Goal: Information Seeking & Learning: Learn about a topic

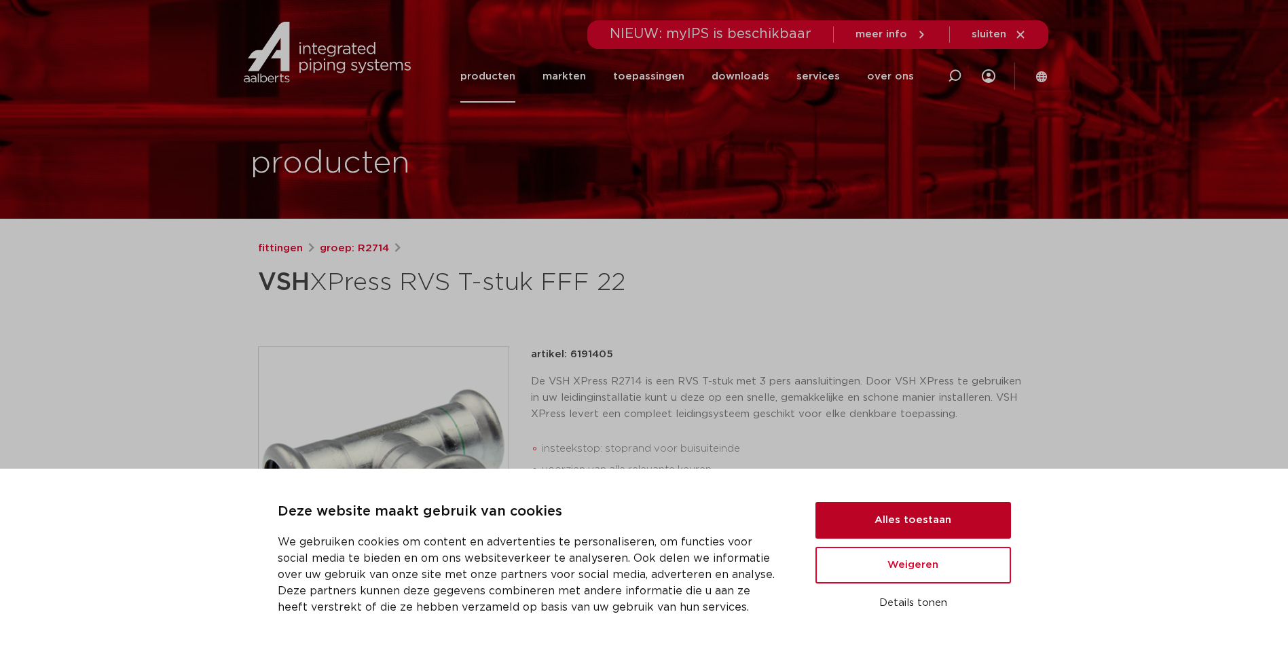
click at [894, 521] on button "Alles toestaan" at bounding box center [913, 520] width 196 height 37
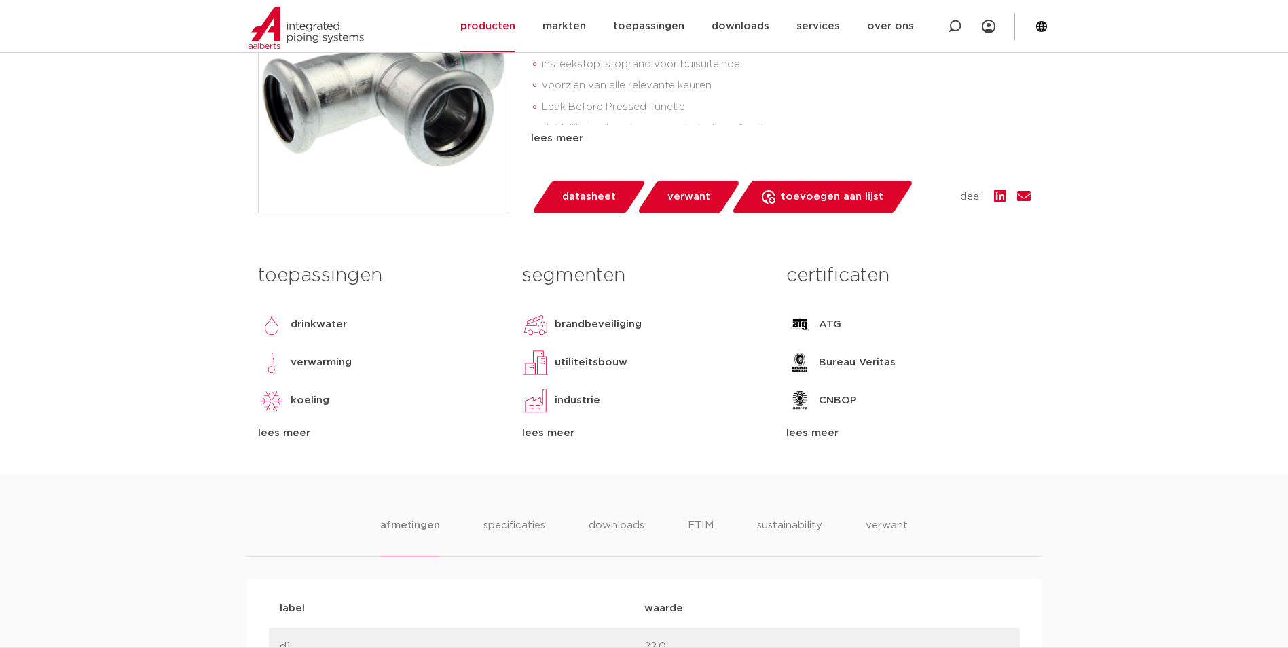
scroll to position [407, 0]
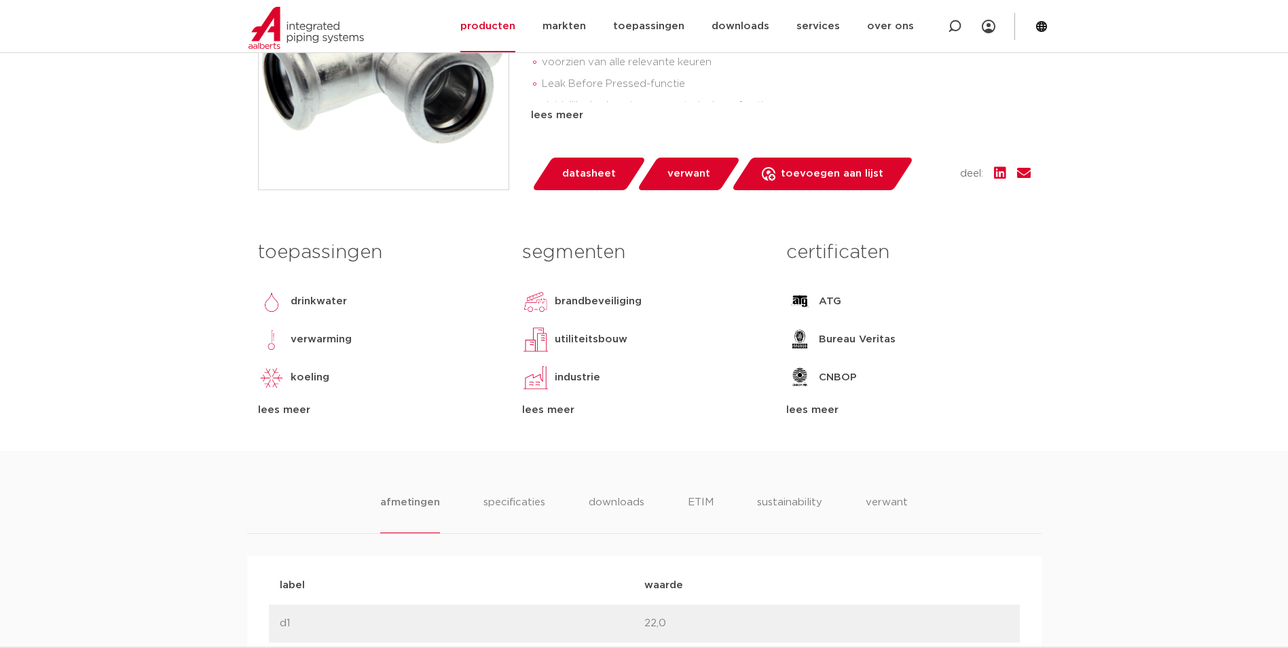
click at [299, 408] on div "lees meer" at bounding box center [380, 410] width 244 height 16
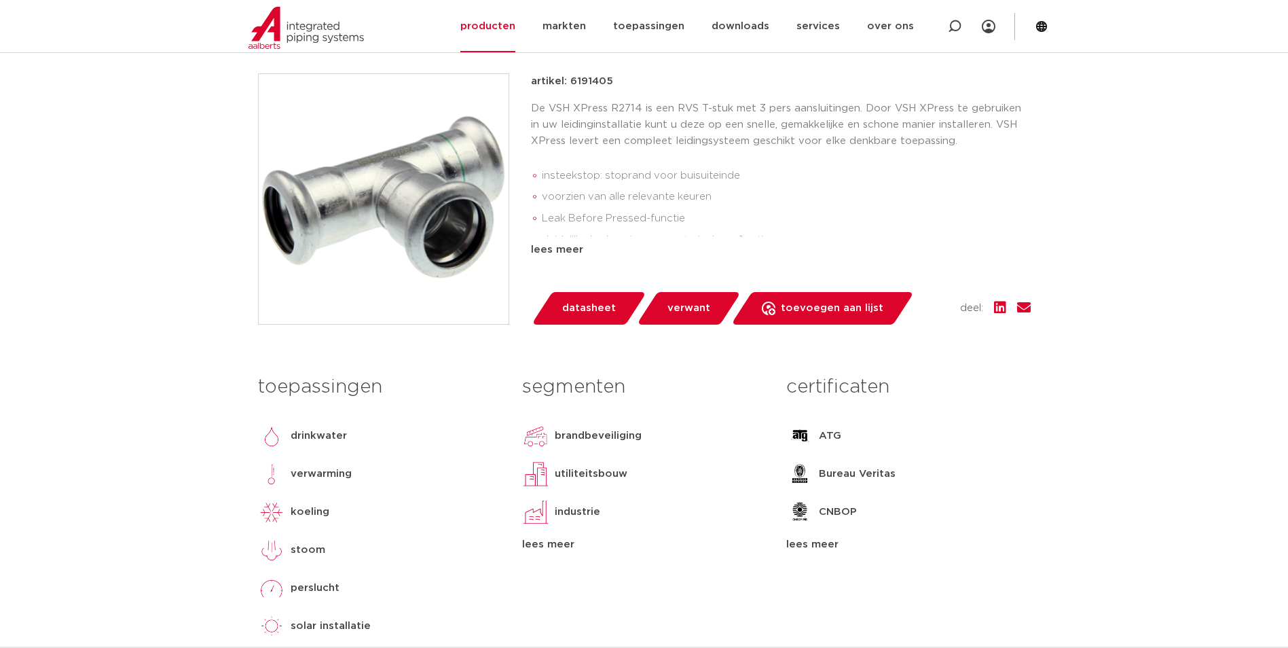
scroll to position [272, 0]
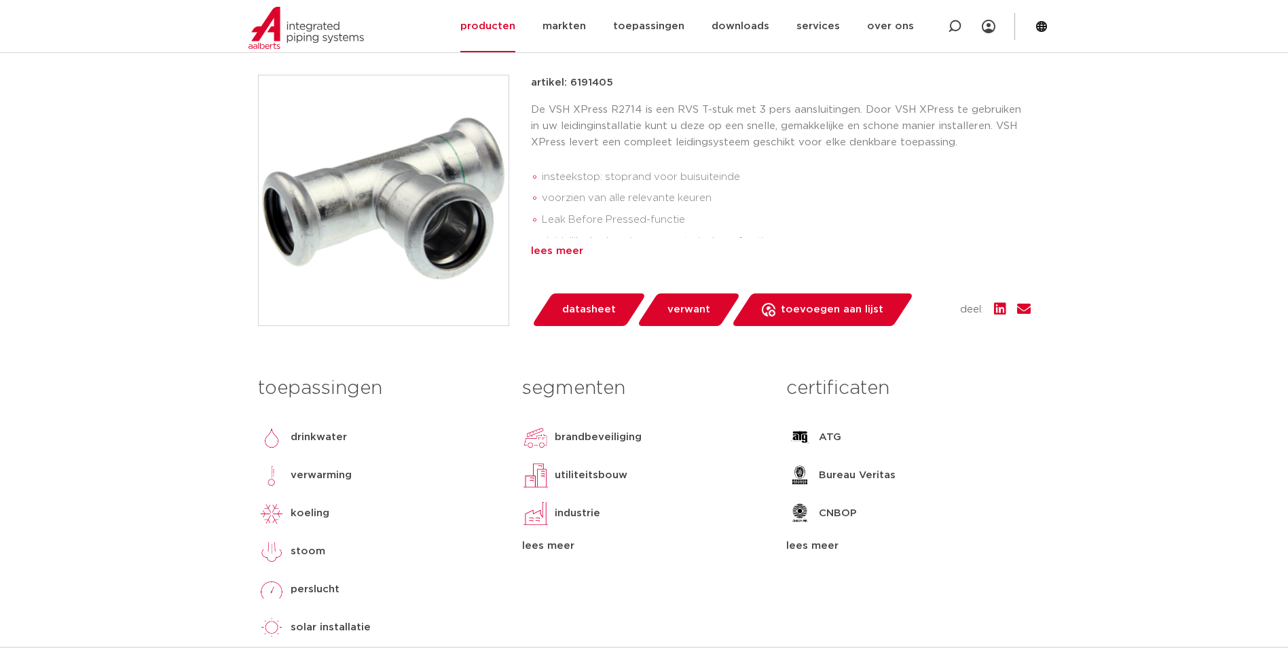
click at [545, 254] on div "lees meer" at bounding box center [781, 251] width 500 height 16
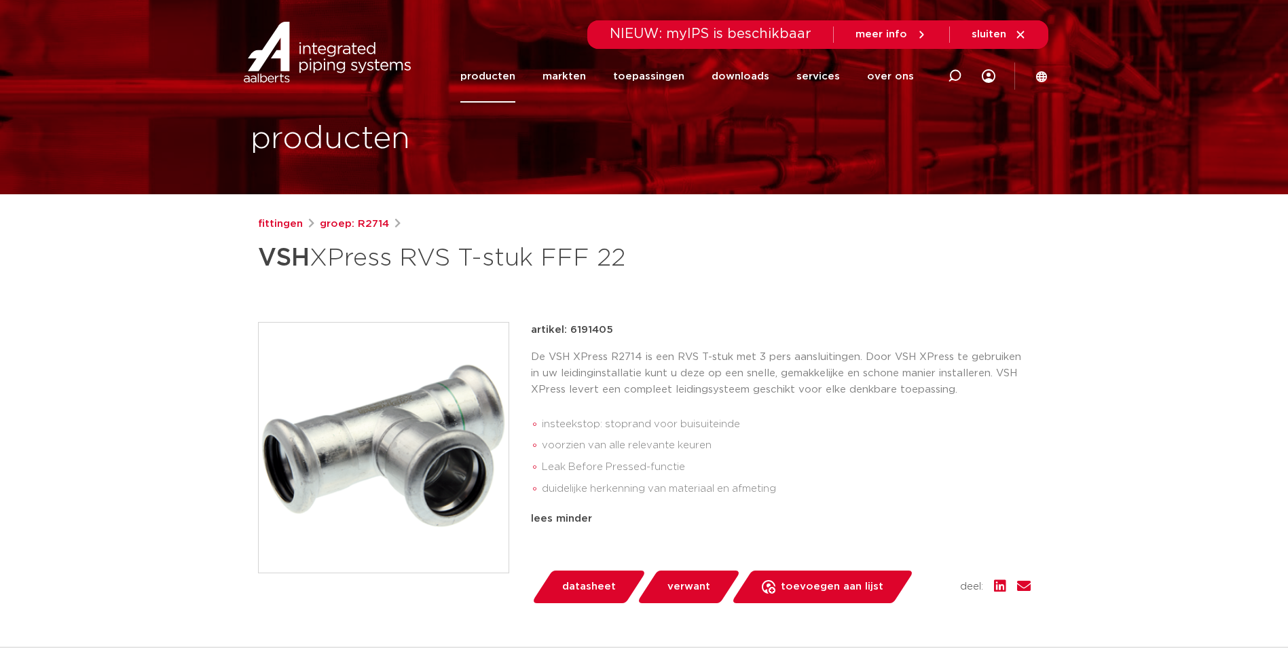
scroll to position [0, 0]
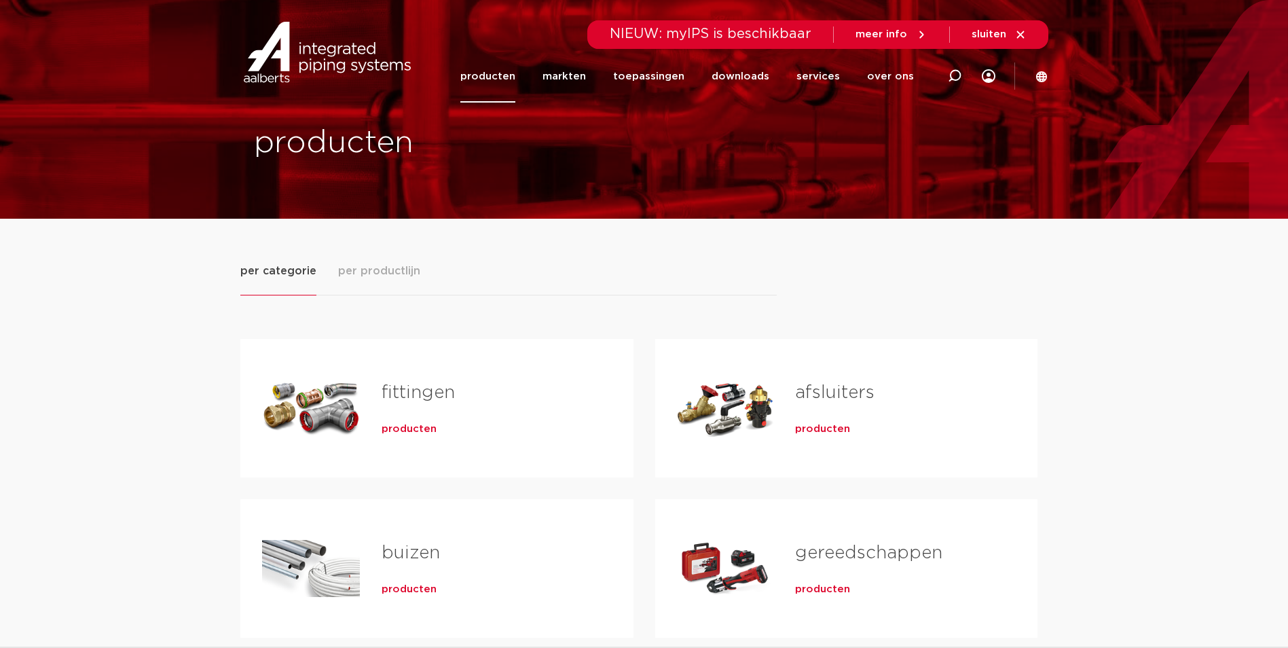
click at [830, 433] on span "producten" at bounding box center [822, 429] width 55 height 14
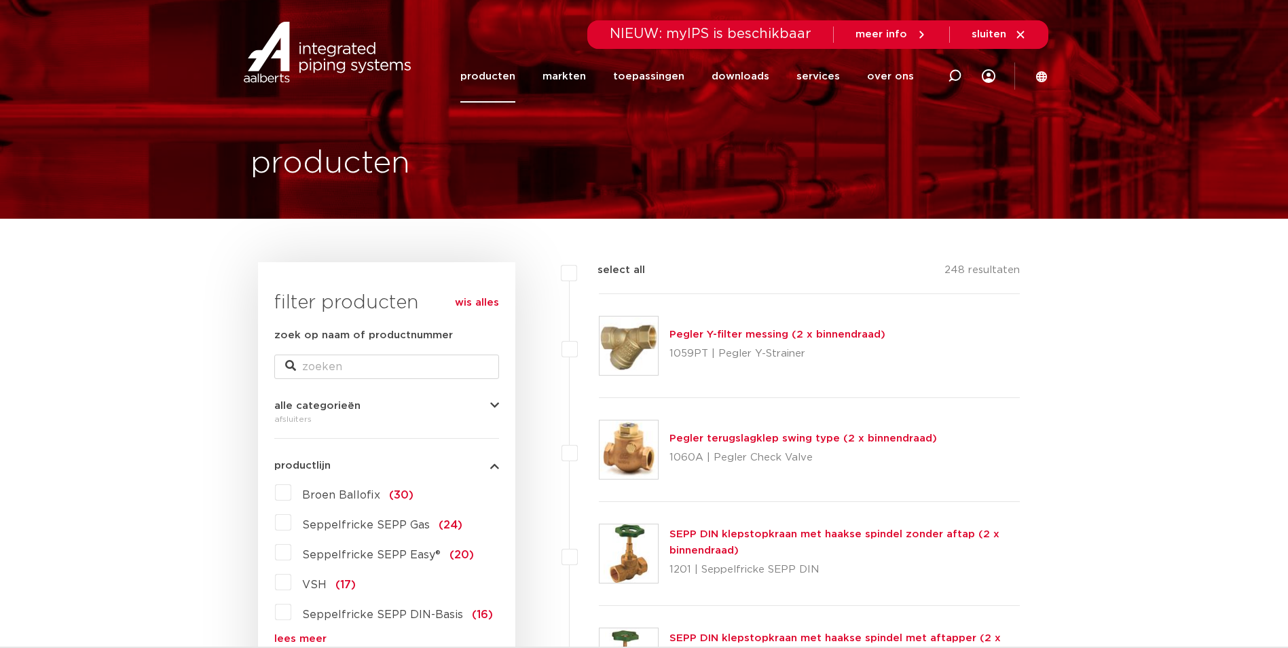
click at [291, 579] on label "VSH (17)" at bounding box center [323, 582] width 65 height 22
click at [0, 0] on input "VSH (17)" at bounding box center [0, 0] width 0 height 0
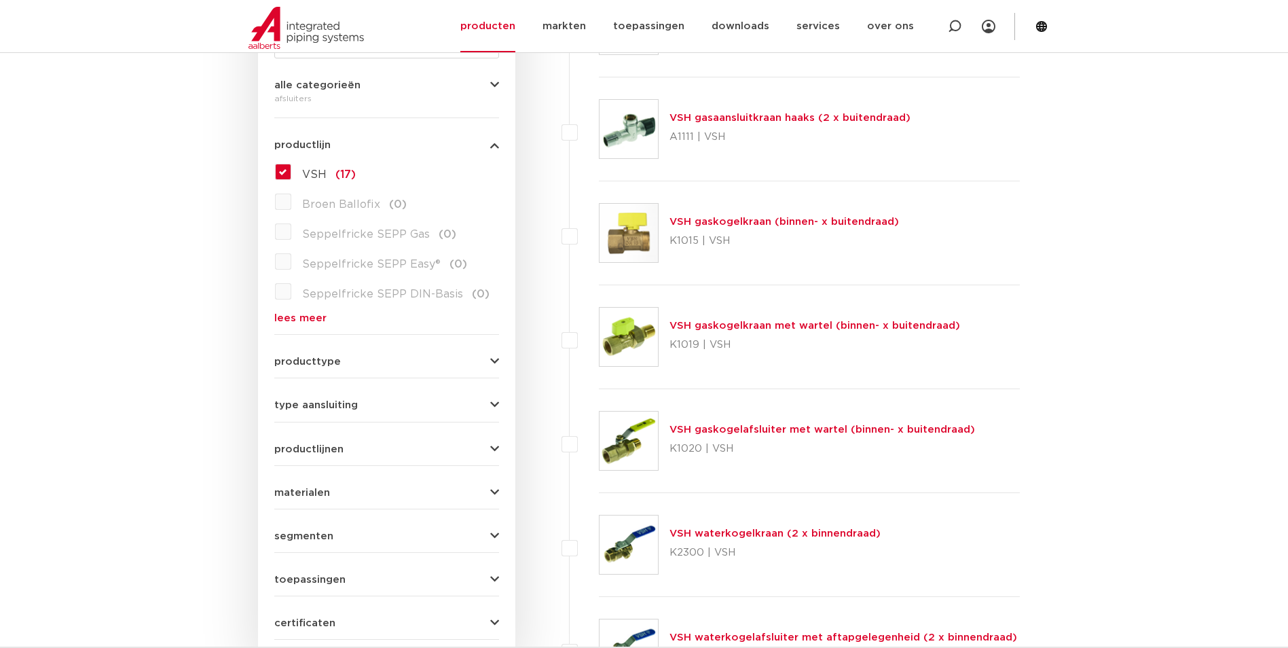
scroll to position [136, 0]
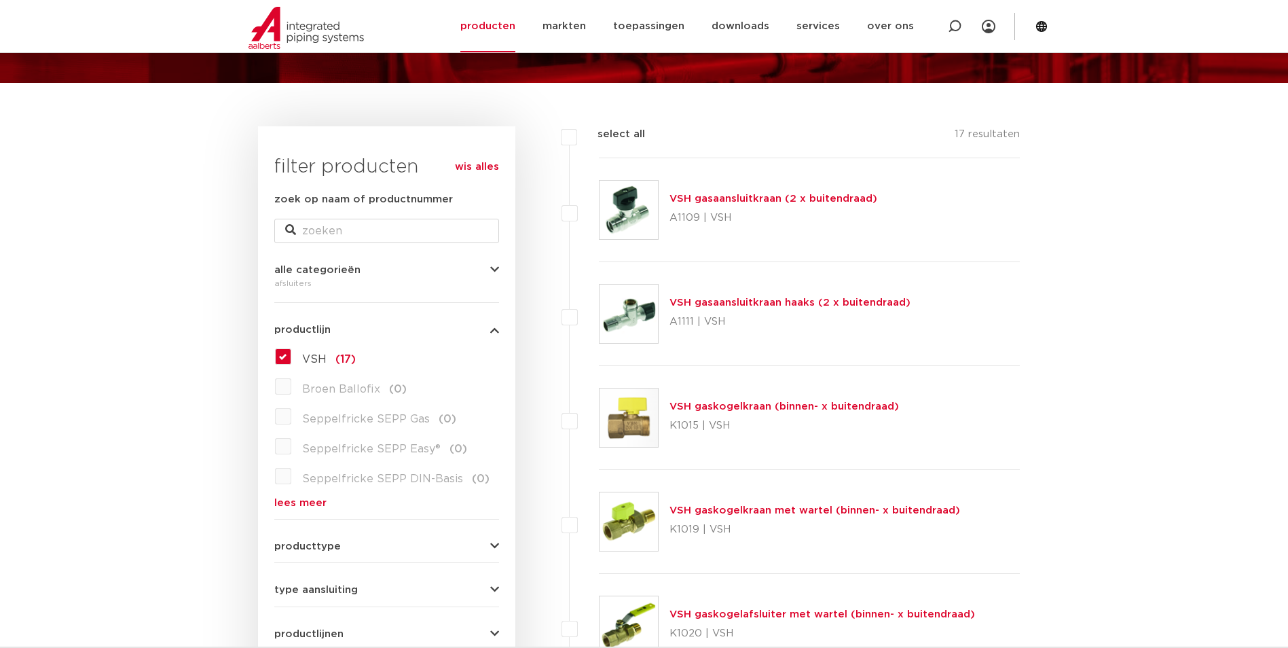
click at [291, 359] on label "VSH (17)" at bounding box center [323, 357] width 65 height 22
click at [0, 0] on input "VSH (17)" at bounding box center [0, 0] width 0 height 0
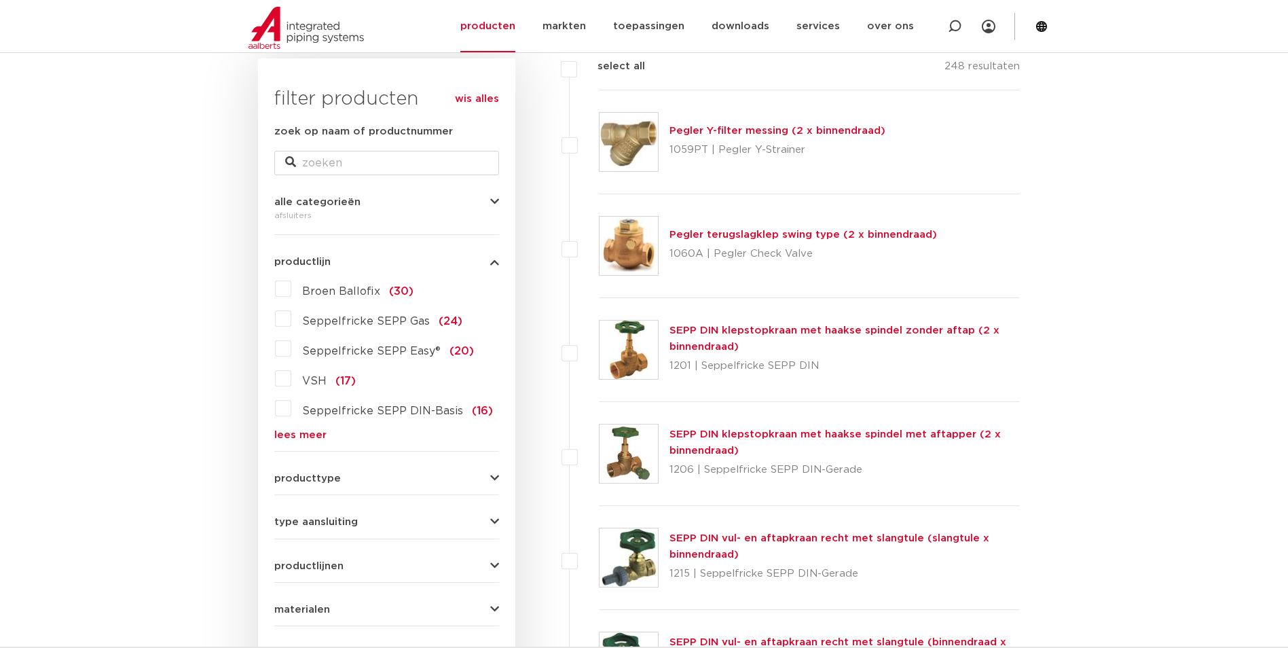
click at [291, 435] on link "lees meer" at bounding box center [386, 435] width 225 height 10
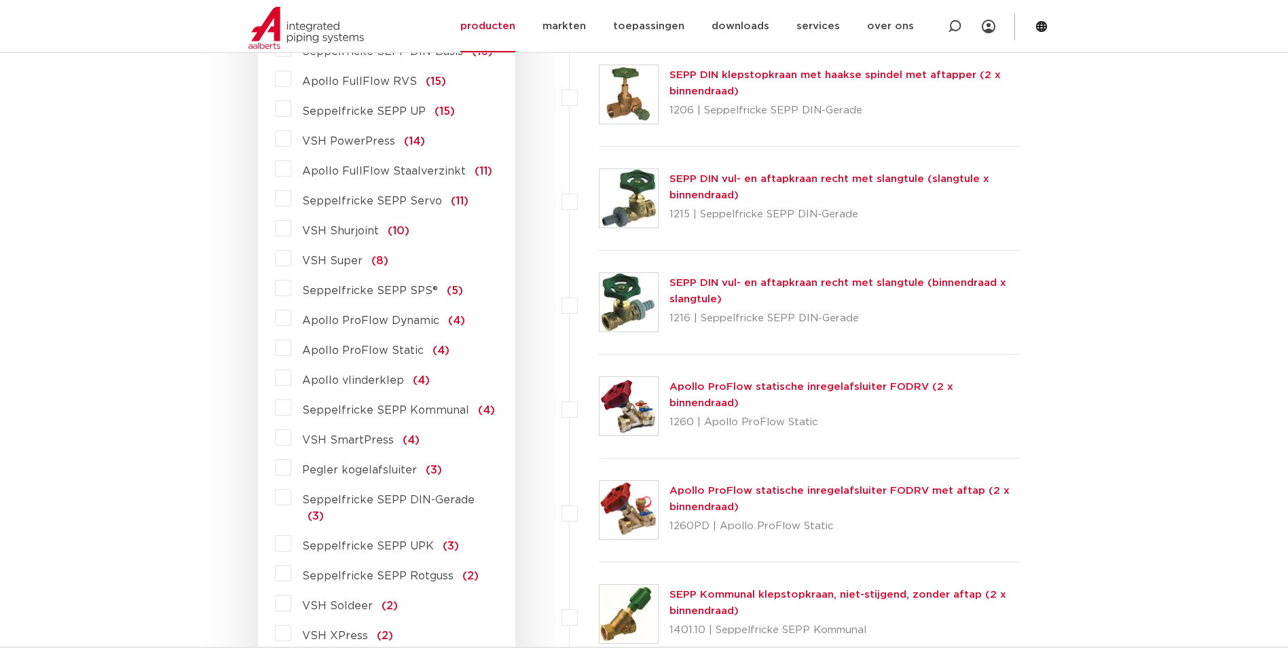
scroll to position [611, 0]
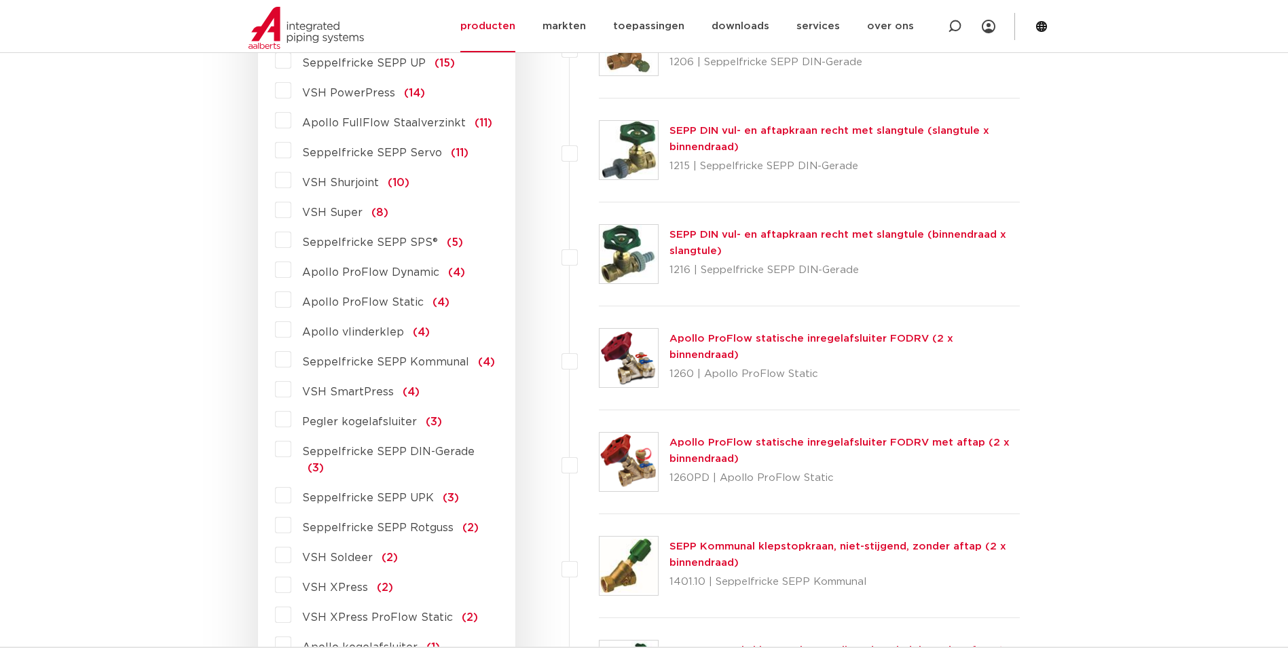
click at [291, 574] on label "VSH XPress (2)" at bounding box center [342, 585] width 102 height 22
click at [0, 0] on input "VSH XPress (2)" at bounding box center [0, 0] width 0 height 0
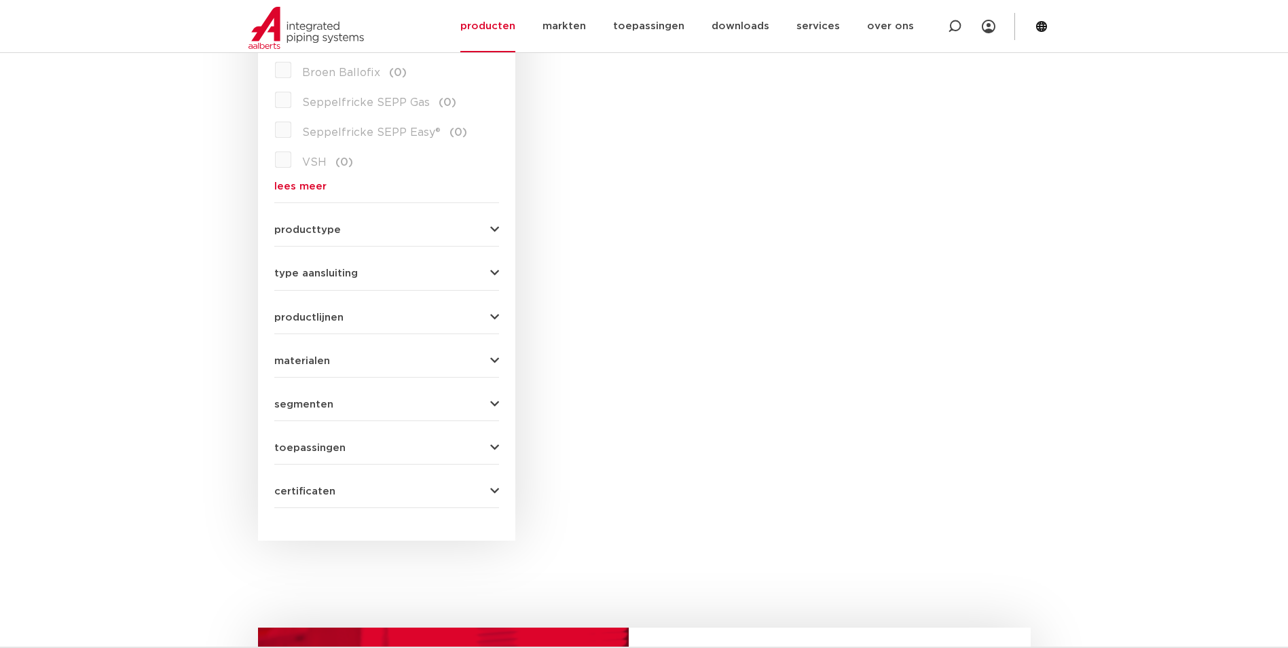
scroll to position [204, 0]
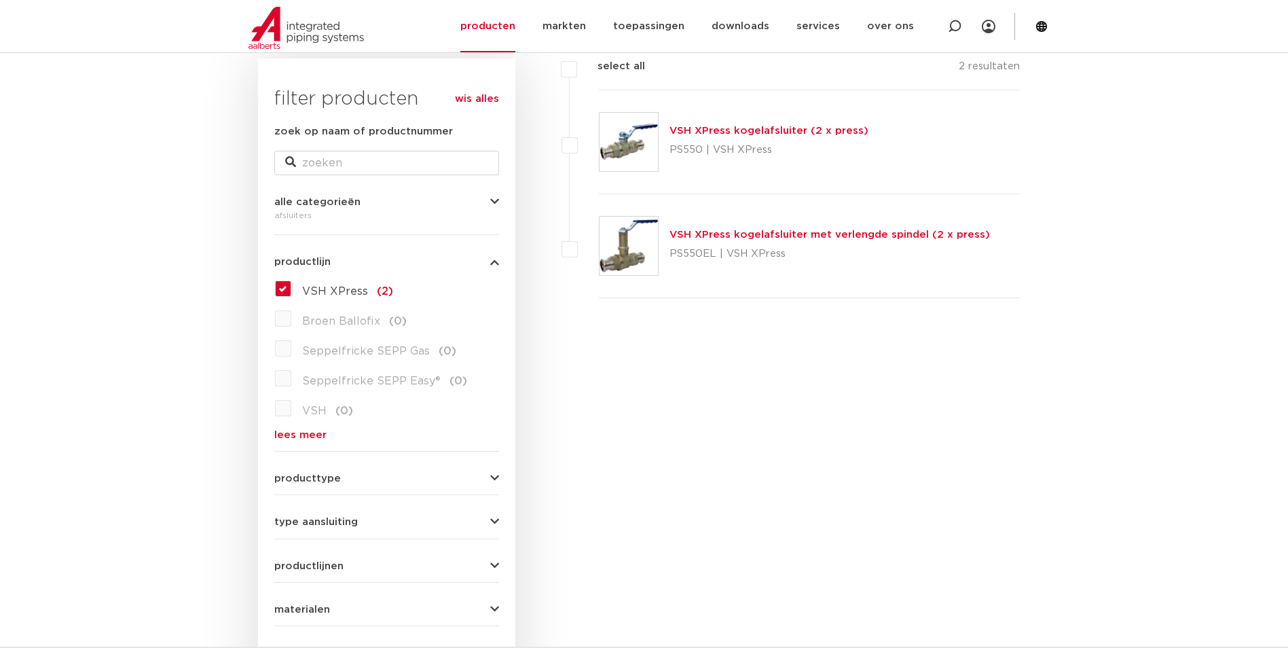
click at [716, 132] on link "VSH XPress kogelafsluiter (2 x press)" at bounding box center [768, 131] width 199 height 10
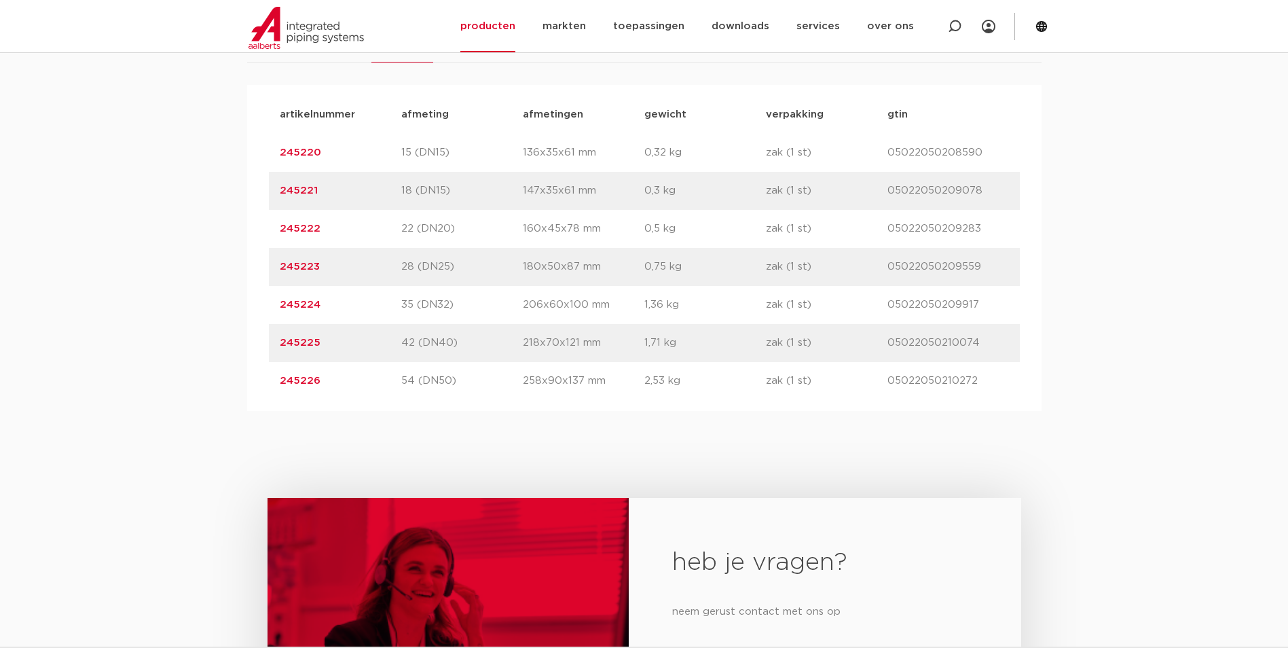
scroll to position [883, 0]
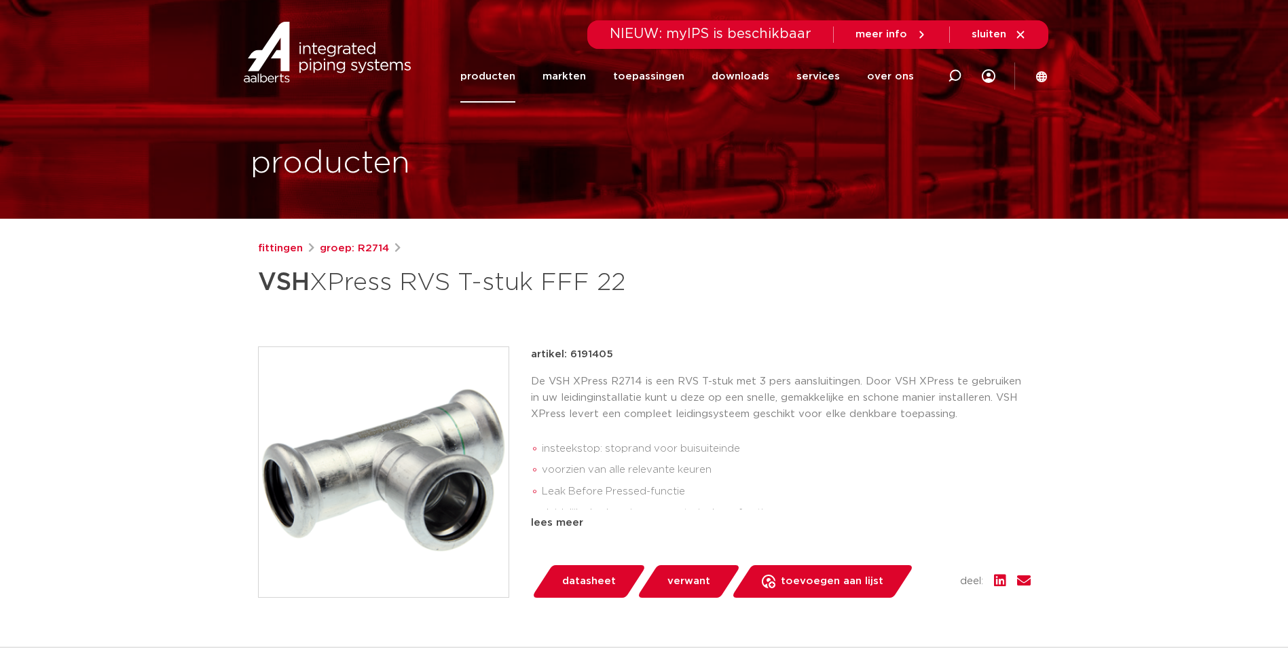
click at [515, 84] on link "producten" at bounding box center [487, 76] width 55 height 52
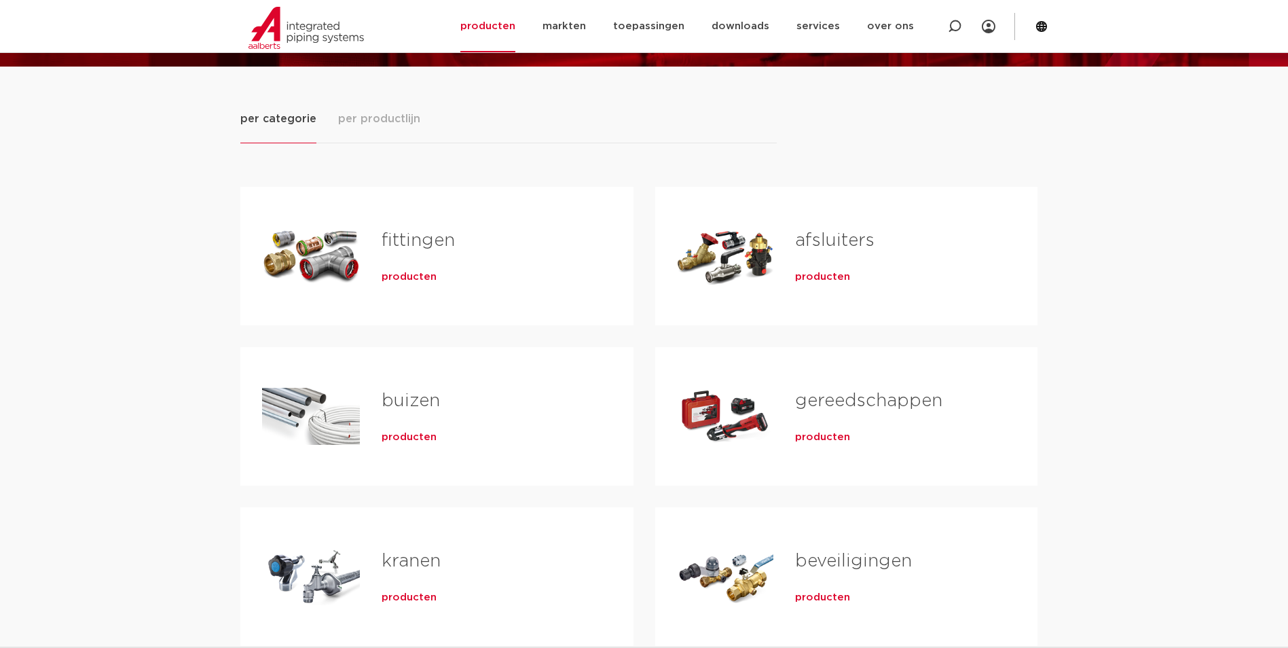
scroll to position [272, 0]
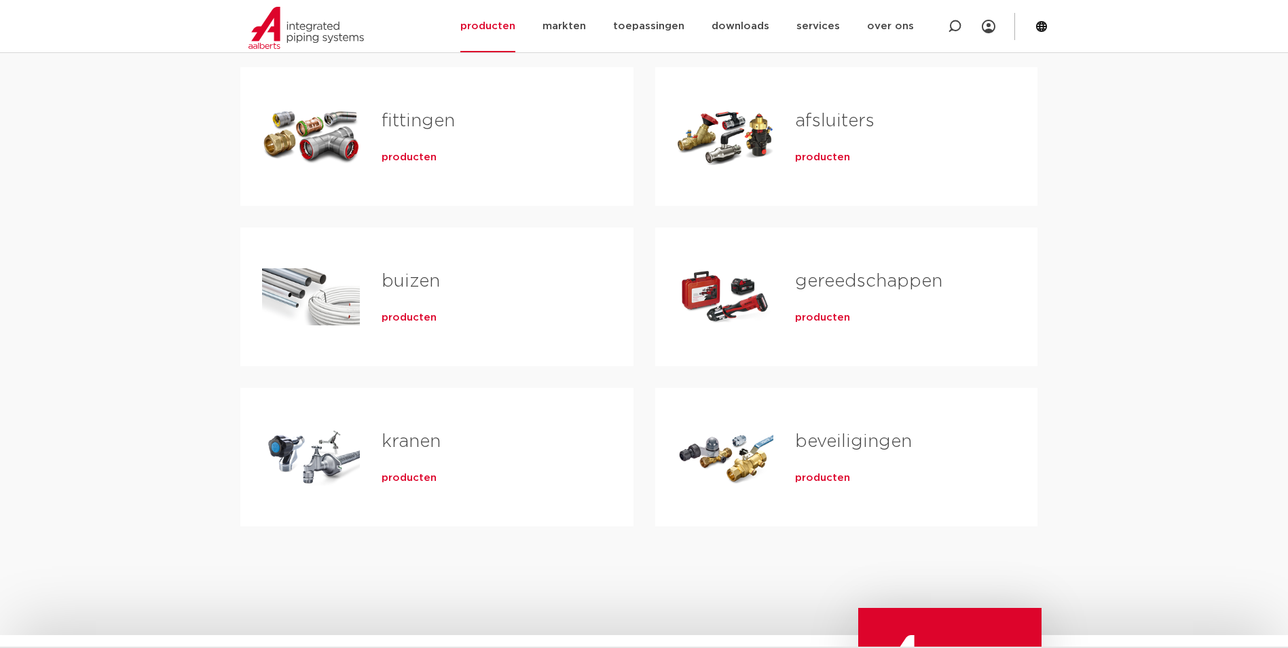
click at [391, 471] on span "producten" at bounding box center [409, 478] width 55 height 14
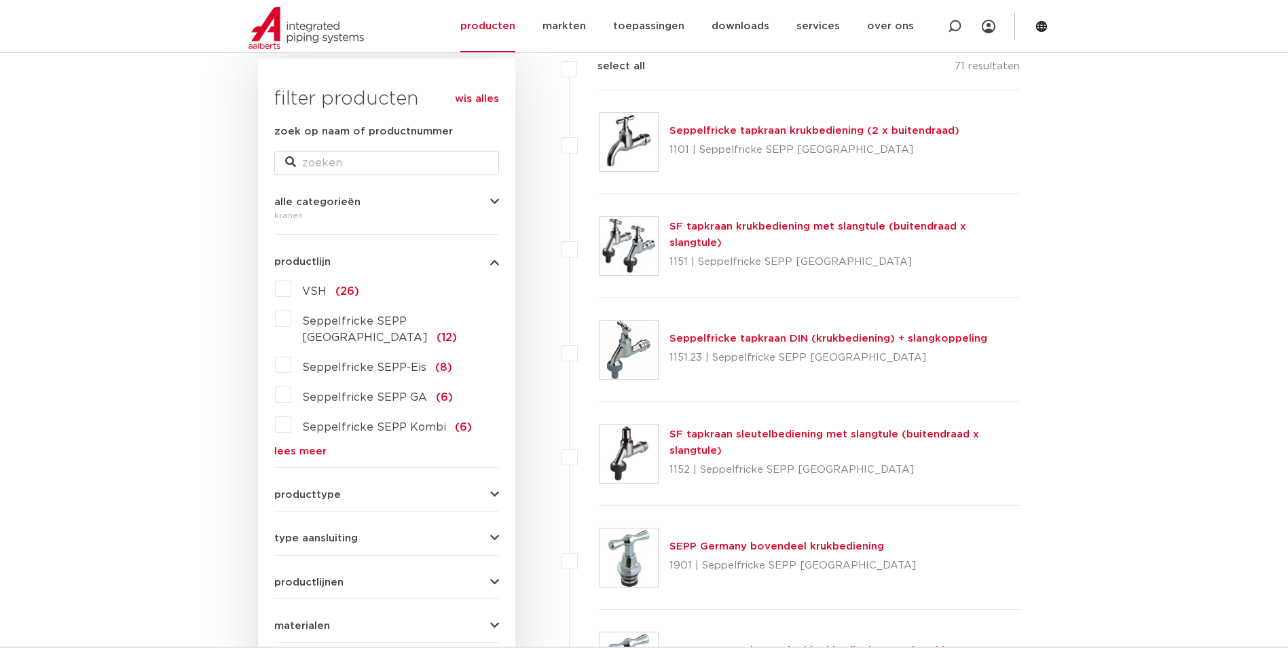
click at [302, 446] on link "lees meer" at bounding box center [386, 451] width 225 height 10
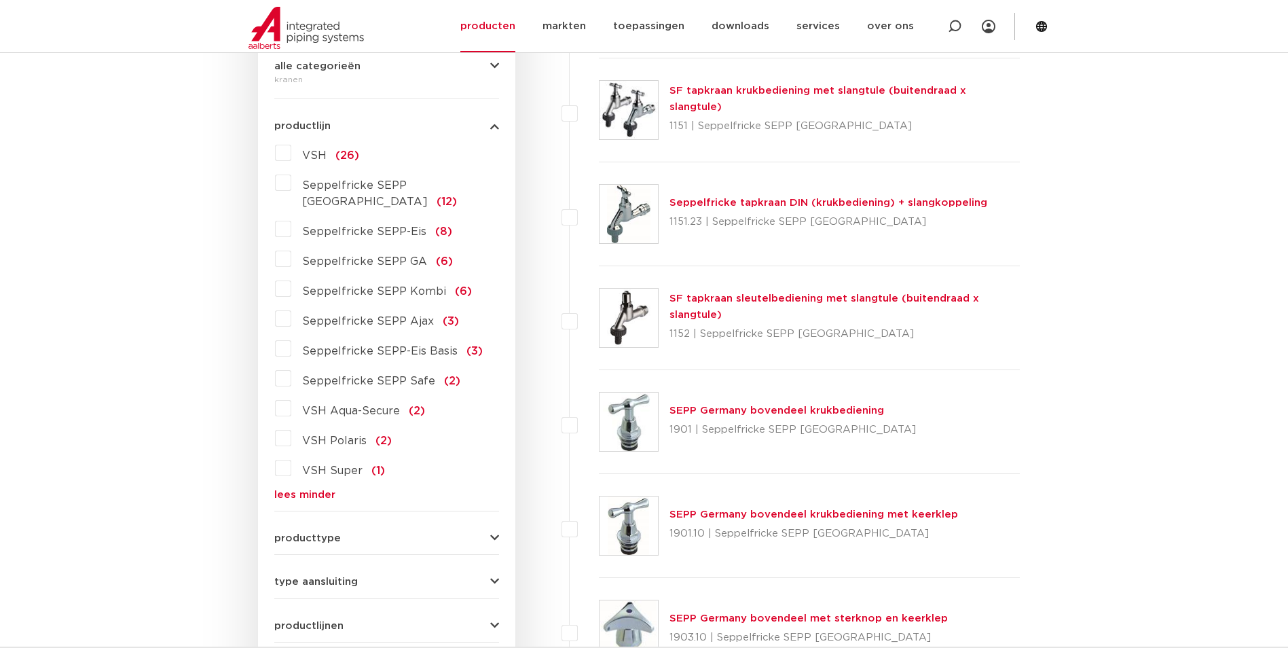
scroll to position [407, 0]
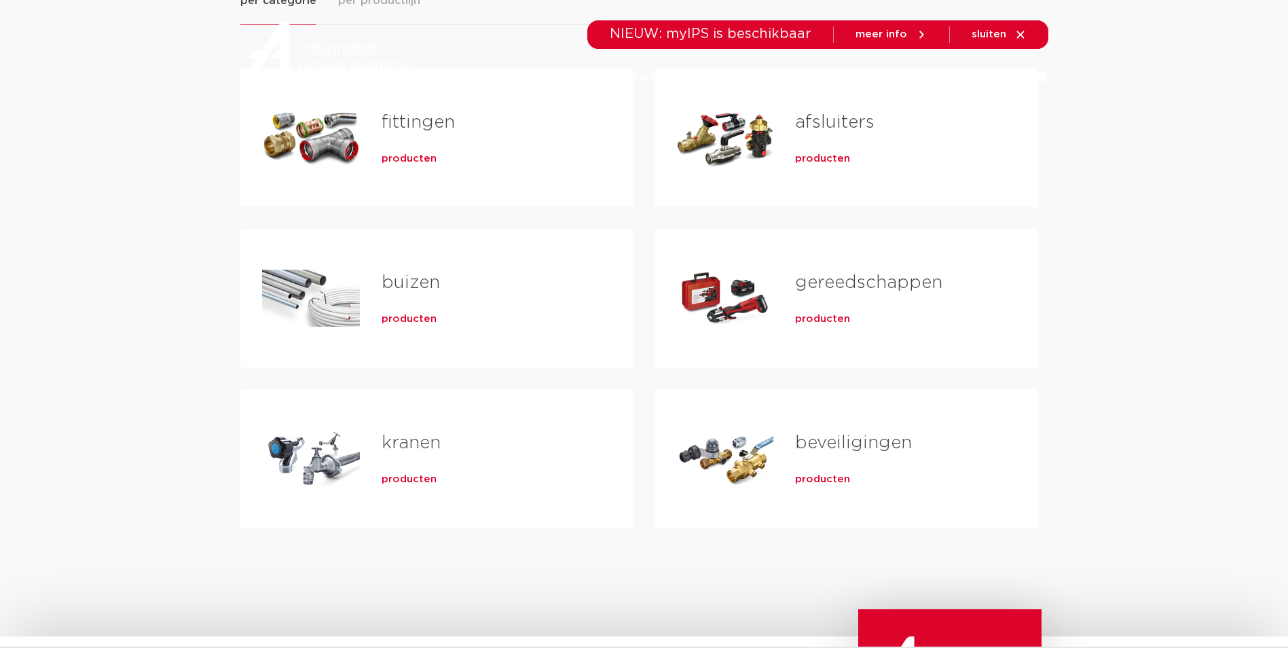
scroll to position [270, 0]
click at [830, 315] on span "producten" at bounding box center [822, 319] width 55 height 14
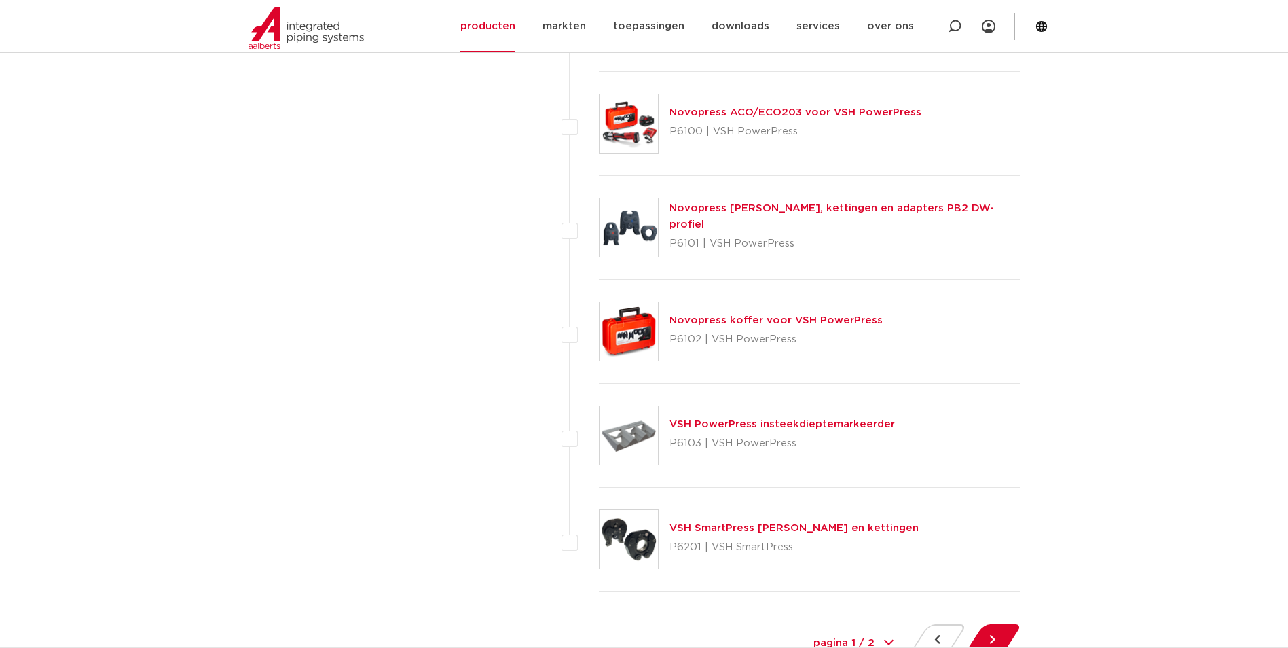
scroll to position [6247, 0]
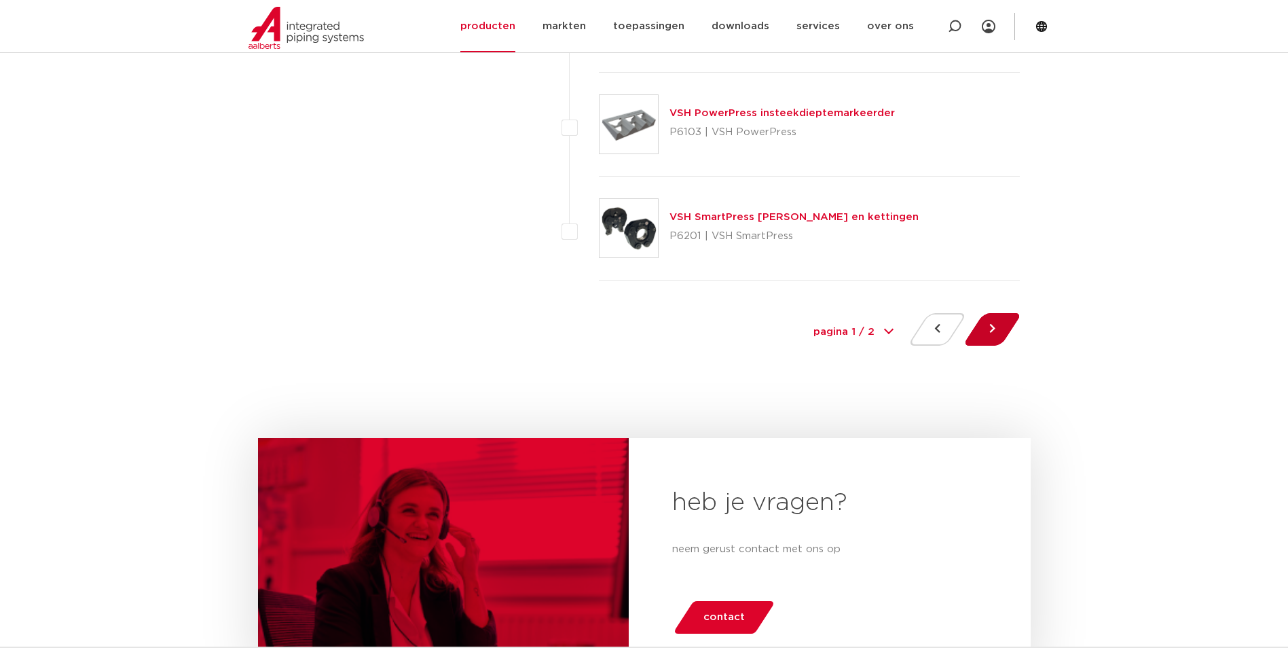
click at [975, 335] on button at bounding box center [992, 329] width 39 height 33
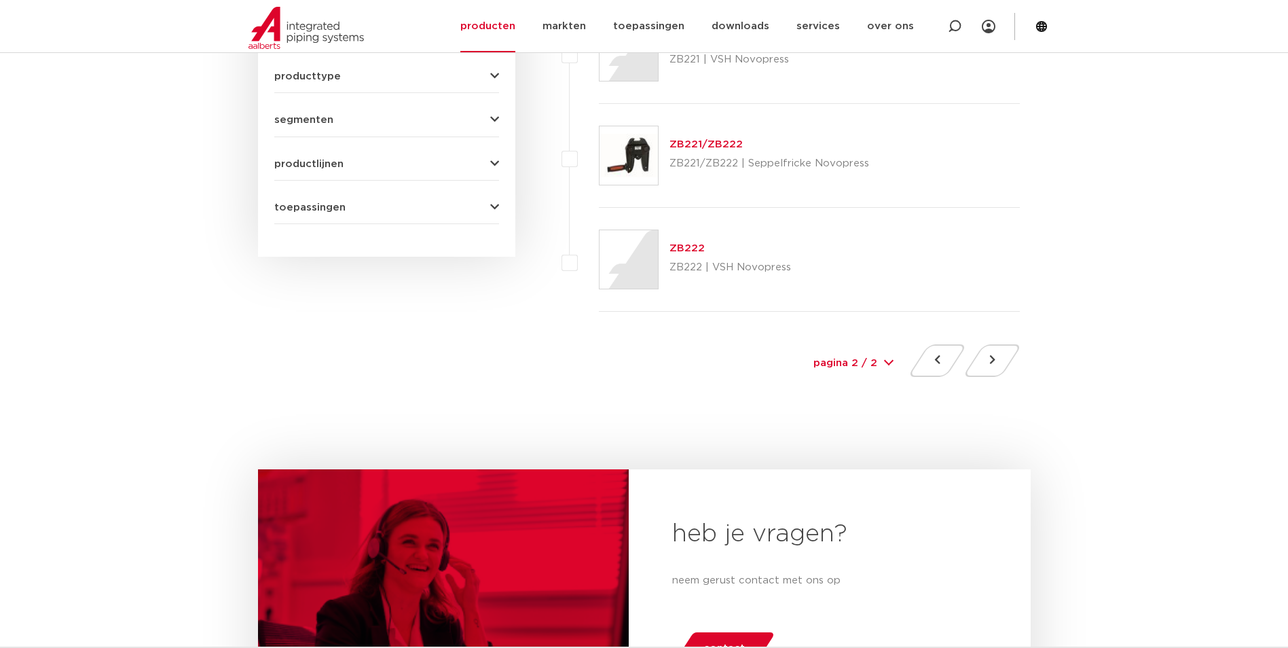
scroll to position [611, 0]
